Goal: Task Accomplishment & Management: Use online tool/utility

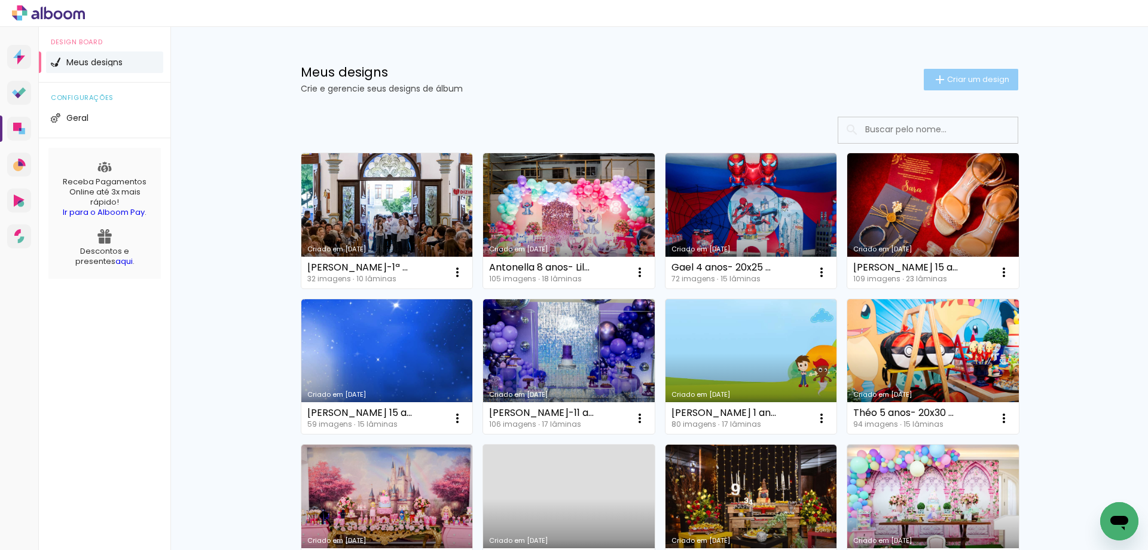
click at [947, 80] on span "Criar um design" at bounding box center [978, 79] width 62 height 8
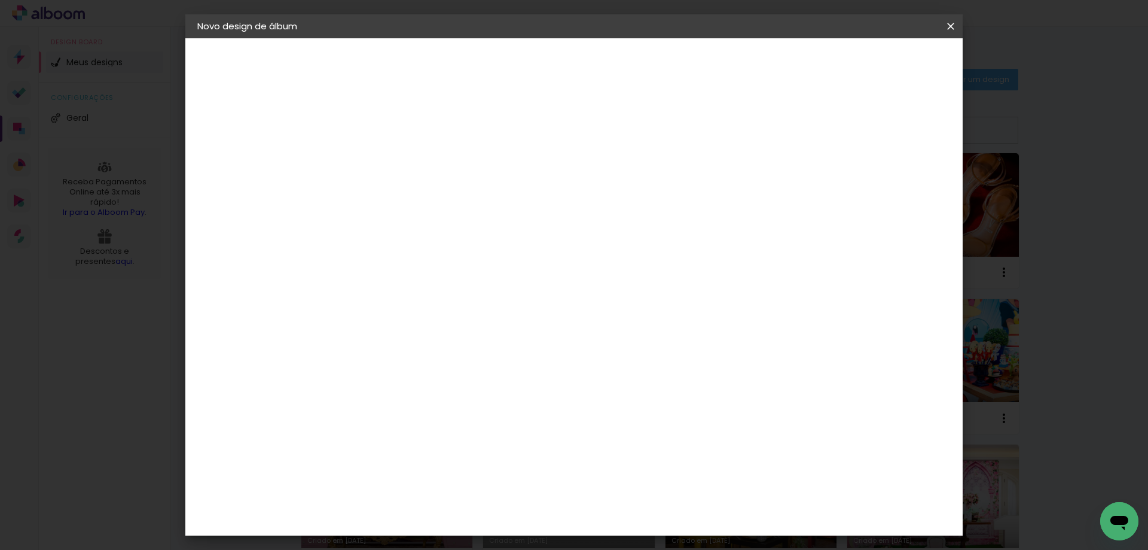
click at [393, 164] on input at bounding box center [393, 160] width 0 height 19
type input "Bless 4 anos- Toy Story 20x30"
click at [0, 0] on slot "Avançar" at bounding box center [0, 0] width 0 height 0
click at [0, 0] on slot "Tamanho Livre" at bounding box center [0, 0] width 0 height 0
click at [0, 0] on slot "Avançar" at bounding box center [0, 0] width 0 height 0
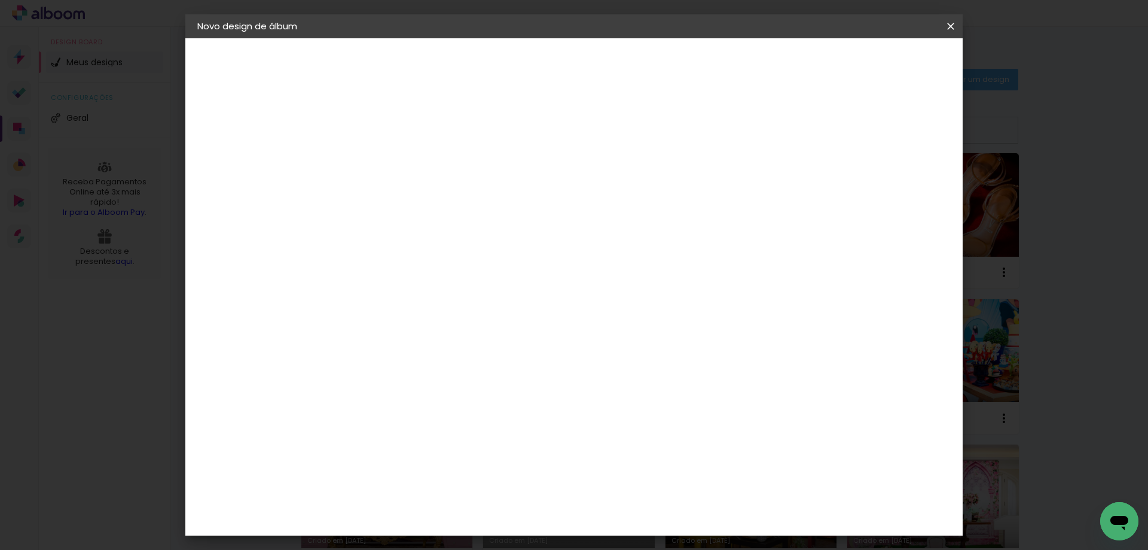
drag, startPoint x: 366, startPoint y: 336, endPoint x: 406, endPoint y: 336, distance: 40.1
click at [405, 247] on div "30 cm cm cm mm A maioria das encadernadoras sugere 5mm de sangria." at bounding box center [623, 199] width 565 height 96
type input "20,3"
type paper-input "20,3"
drag, startPoint x: 637, startPoint y: 428, endPoint x: 781, endPoint y: 455, distance: 146.7
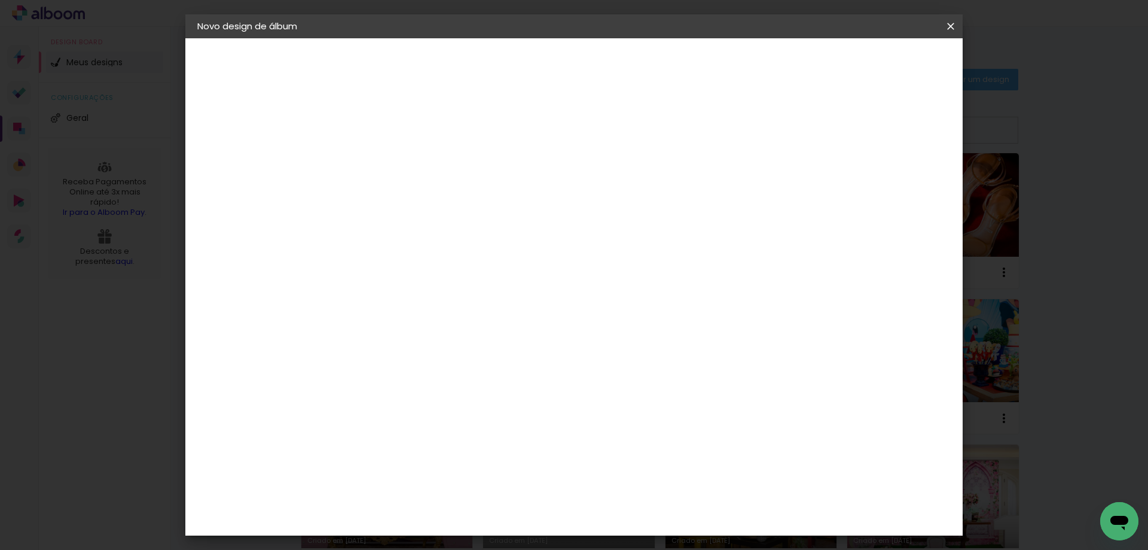
click at [739, 247] on div "30 cm cm cm mm A maioria das encadernadoras sugere 5mm de sangria." at bounding box center [623, 199] width 565 height 96
type input ","
type input "61"
type paper-input "61"
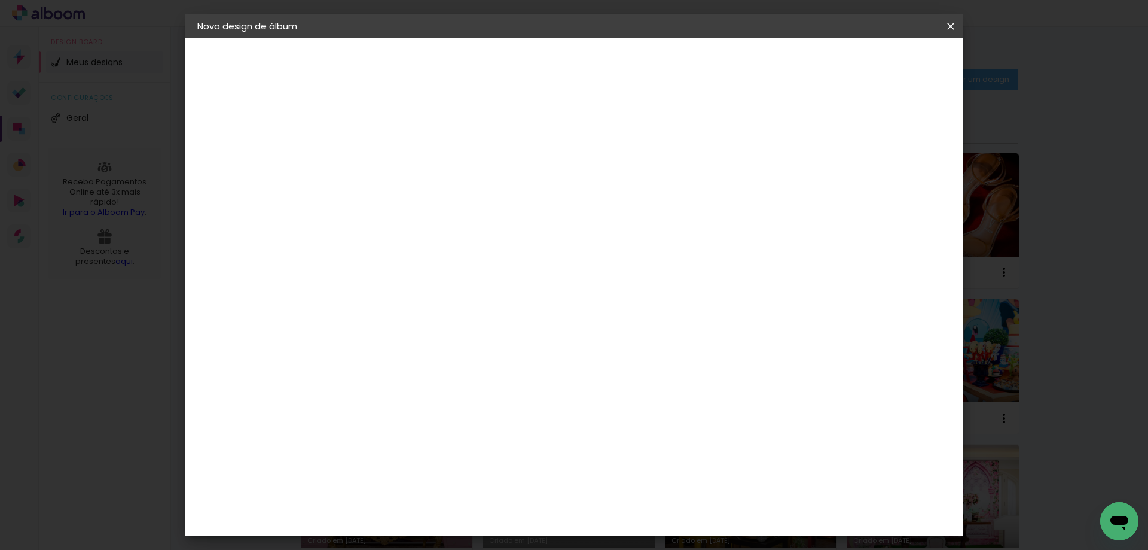
click at [876, 60] on span "Iniciar design" at bounding box center [849, 63] width 54 height 8
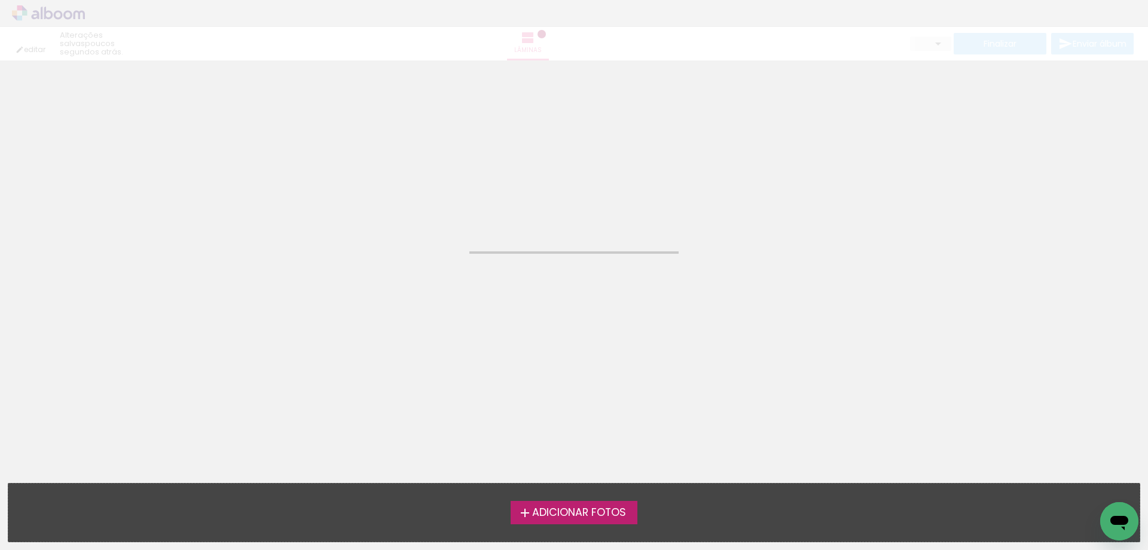
click at [581, 515] on span "Adicionar Fotos" at bounding box center [579, 512] width 94 height 11
click at [0, 0] on input "file" at bounding box center [0, 0] width 0 height 0
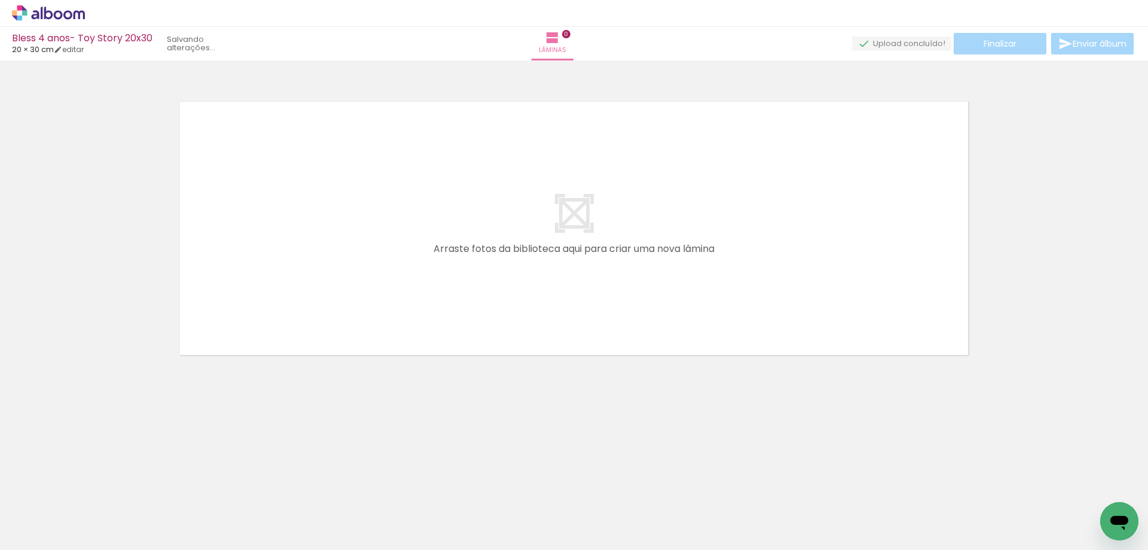
click at [39, 534] on span "Adicionar Fotos" at bounding box center [43, 533] width 36 height 13
click at [0, 0] on input "file" at bounding box center [0, 0] width 0 height 0
